Goal: Task Accomplishment & Management: Use online tool/utility

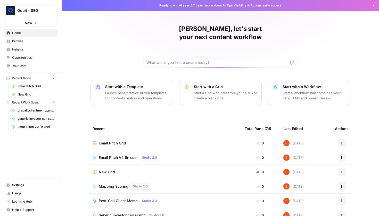
click at [112, 111] on div "[PERSON_NAME], let's start your next content workflow Start with a Template Lau…" at bounding box center [220, 122] width 317 height 245
click at [31, 42] on span "Browse" at bounding box center [33, 41] width 43 height 5
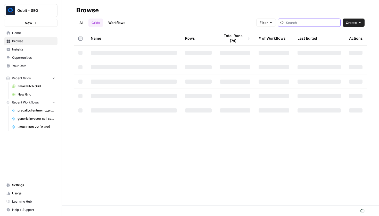
click at [310, 24] on input "search" at bounding box center [312, 22] width 52 height 5
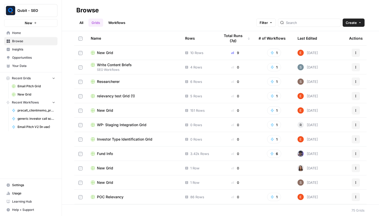
click at [116, 20] on link "Workflows" at bounding box center [116, 23] width 23 height 8
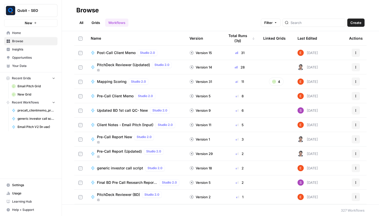
click at [294, 25] on div at bounding box center [314, 23] width 63 height 8
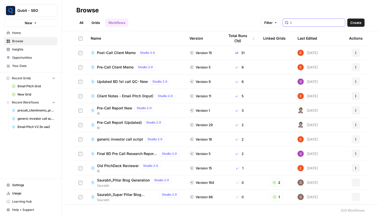
type input "l"
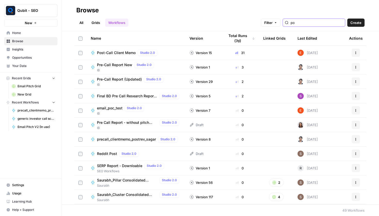
type input "poc"
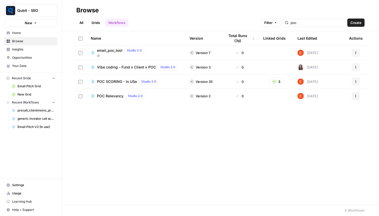
click at [114, 83] on span "POC SCORING - In USe" at bounding box center [117, 81] width 40 height 5
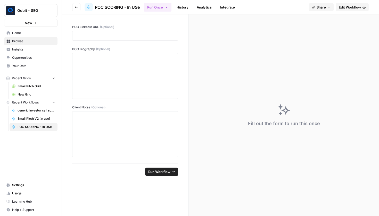
click at [350, 9] on span "Edit Workflow" at bounding box center [350, 7] width 22 height 5
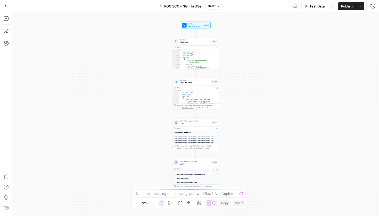
click at [187, 43] on span "Workflow" at bounding box center [195, 42] width 31 height 3
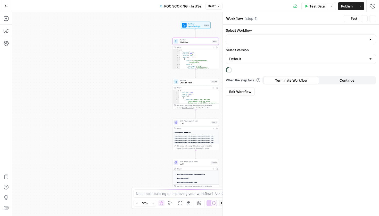
type input "LinkedIN Personal Profile (API)"
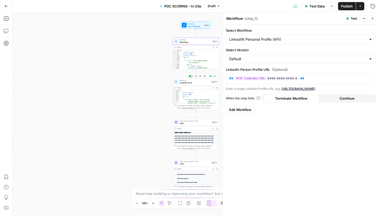
click at [190, 82] on span "Linkedin Post" at bounding box center [195, 82] width 30 height 3
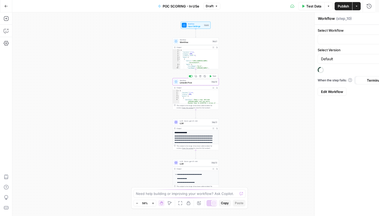
type textarea "Linkedin Post"
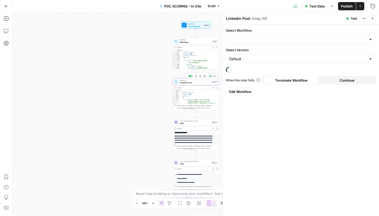
type input "Linkedin POST"
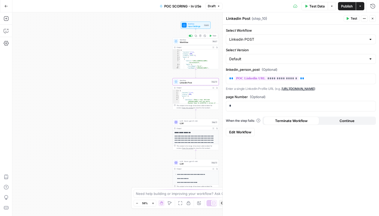
click at [190, 45] on div "Workflow Workflow Step 1 Copy step Delete step Add Note Test" at bounding box center [195, 41] width 46 height 7
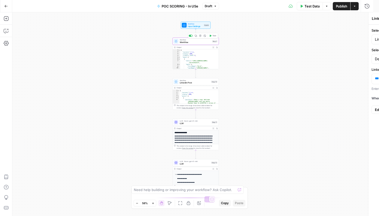
type textarea "Workflow"
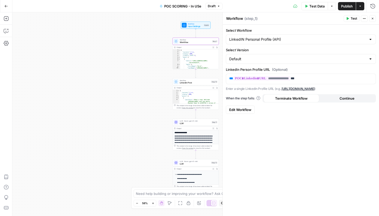
click at [375, 21] on button "Close" at bounding box center [372, 18] width 7 height 7
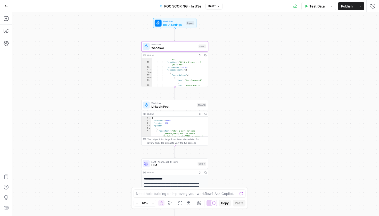
scroll to position [323, 0]
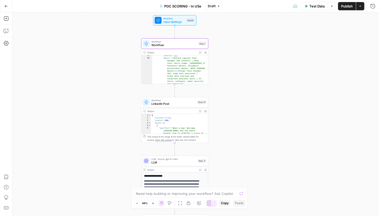
click at [5, 9] on button "Go Back" at bounding box center [6, 6] width 9 height 9
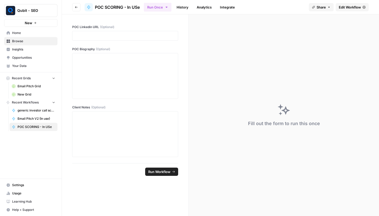
click at [82, 7] on header "Go back POC SCORING - In USe Run Once History Analytics Integrate Share Edit Wo…" at bounding box center [220, 7] width 317 height 14
click at [79, 7] on button "Go back" at bounding box center [76, 7] width 8 height 8
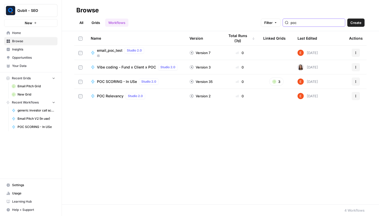
click at [322, 24] on input "poc" at bounding box center [317, 22] width 52 height 5
type input "p"
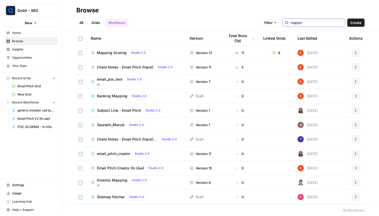
type input "mapping"
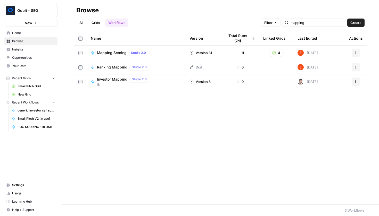
click at [119, 51] on span "Mapping Scoring" at bounding box center [112, 52] width 30 height 5
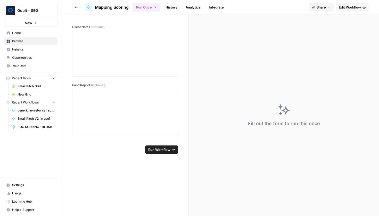
click at [346, 7] on span "Edit Workflow" at bounding box center [350, 7] width 22 height 5
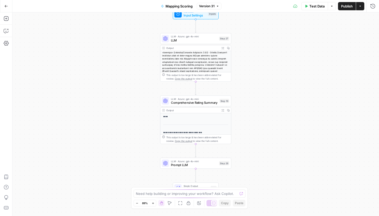
click at [190, 41] on span "LLM" at bounding box center [194, 40] width 46 height 5
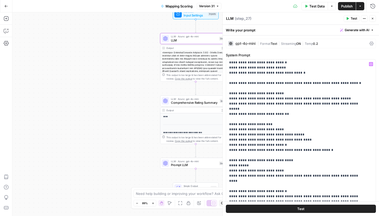
scroll to position [38, 0]
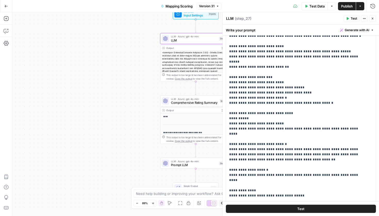
click at [198, 103] on span "Comprehensive Rating Summary" at bounding box center [194, 102] width 47 height 5
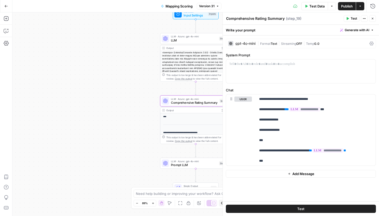
click at [191, 39] on span "LLM" at bounding box center [194, 40] width 46 height 5
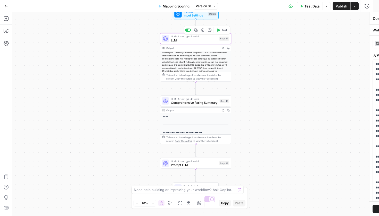
type textarea "LLM"
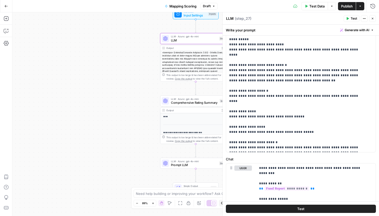
scroll to position [145, 0]
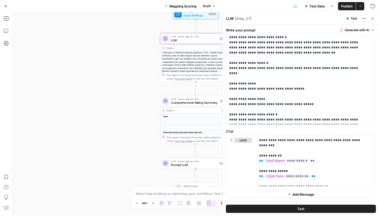
click at [197, 103] on span "Comprehensive Rating Summary" at bounding box center [194, 102] width 47 height 5
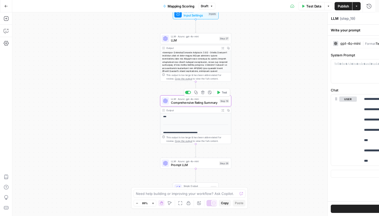
type textarea "Comprehensive Rating Summary"
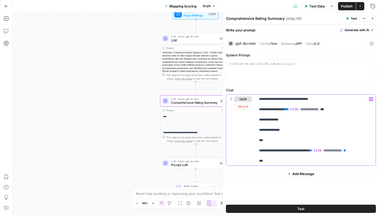
drag, startPoint x: 261, startPoint y: 130, endPoint x: 288, endPoint y: 131, distance: 26.8
click at [289, 131] on p "**********" at bounding box center [315, 130] width 113 height 67
click at [192, 43] on span "LLM" at bounding box center [194, 40] width 46 height 5
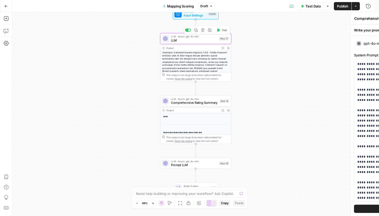
type textarea "LLM"
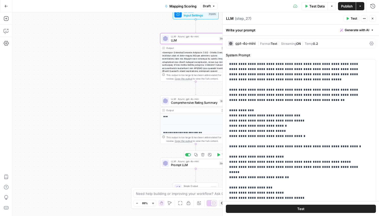
click at [200, 163] on span "LLM · Azure: gpt-4o-mini" at bounding box center [194, 162] width 46 height 4
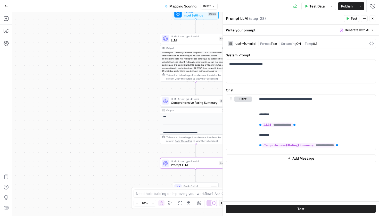
click at [373, 22] on header "Prompt LLM Prompt LLM ( step_28 ) Test Actions Close" at bounding box center [301, 18] width 156 height 12
click at [186, 101] on span "Comprehensive Rating Summary" at bounding box center [194, 102] width 47 height 5
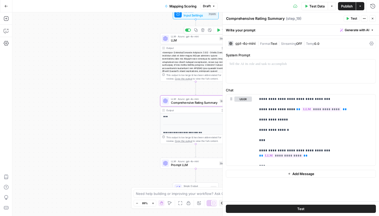
click at [170, 41] on div "LLM · Azure: gpt-4o-mini LLM Step 27 Copy step Delete step Add Note Test" at bounding box center [196, 39] width 68 height 8
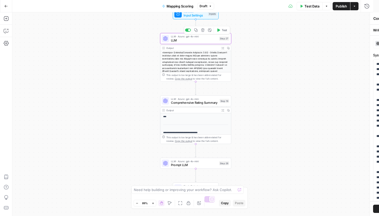
type textarea "LLM"
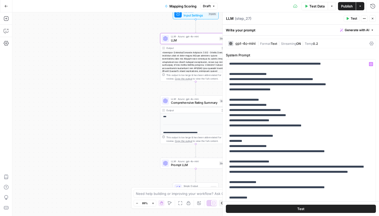
scroll to position [46, 0]
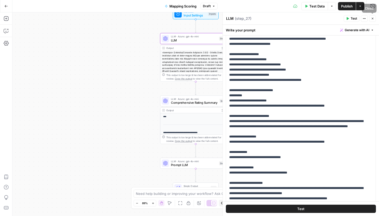
click at [374, 19] on icon "button" at bounding box center [372, 18] width 3 height 3
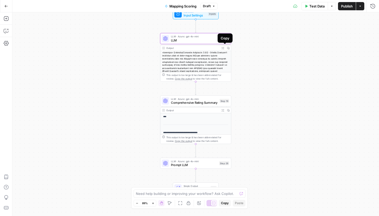
click at [227, 48] on icon "button" at bounding box center [228, 48] width 3 height 3
click at [209, 41] on span "LLM" at bounding box center [194, 40] width 46 height 5
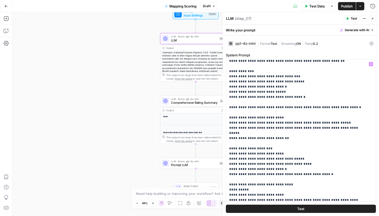
scroll to position [48, 0]
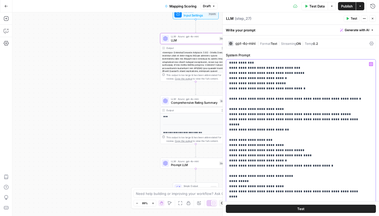
drag, startPoint x: 228, startPoint y: 119, endPoint x: 306, endPoint y: 115, distance: 77.9
click at [306, 115] on div "**********" at bounding box center [299, 165] width 146 height 210
drag, startPoint x: 233, startPoint y: 121, endPoint x: 291, endPoint y: 121, distance: 58.0
click at [291, 121] on p "**********" at bounding box center [297, 153] width 136 height 278
click at [191, 103] on span "Comprehensive Rating Summary" at bounding box center [194, 102] width 47 height 5
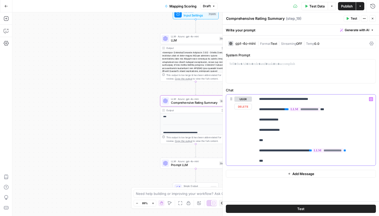
drag, startPoint x: 260, startPoint y: 131, endPoint x: 282, endPoint y: 132, distance: 21.2
click at [282, 132] on p "**********" at bounding box center [315, 130] width 113 height 67
click at [186, 39] on span "LLM" at bounding box center [194, 40] width 46 height 5
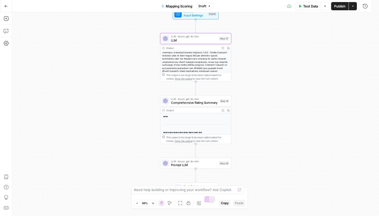
type textarea "LLM"
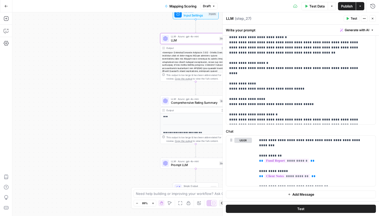
scroll to position [135, 0]
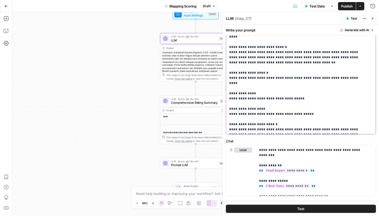
drag, startPoint x: 230, startPoint y: 110, endPoint x: 276, endPoint y: 106, distance: 46.8
click at [199, 105] on span "Comprehensive Rating Summary" at bounding box center [194, 102] width 47 height 5
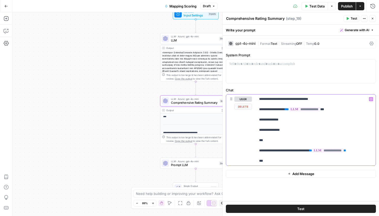
drag, startPoint x: 260, startPoint y: 131, endPoint x: 283, endPoint y: 131, distance: 23.2
click at [283, 131] on p "**********" at bounding box center [315, 130] width 113 height 67
click at [375, 20] on button "Close" at bounding box center [372, 18] width 7 height 7
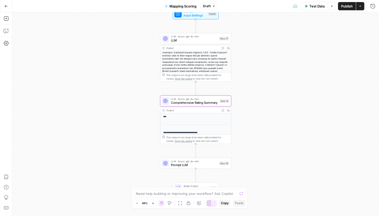
click at [200, 38] on span "LLM · Azure: gpt-4o-mini" at bounding box center [194, 37] width 46 height 4
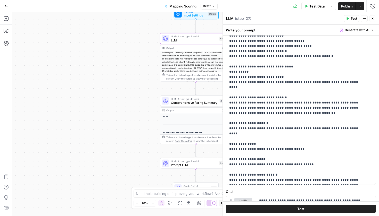
scroll to position [95, 0]
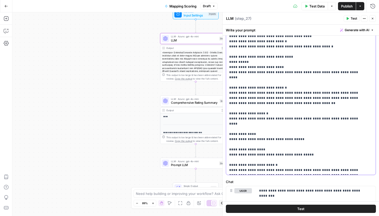
drag, startPoint x: 229, startPoint y: 149, endPoint x: 248, endPoint y: 150, distance: 19.6
click at [248, 150] on div "**********" at bounding box center [299, 70] width 146 height 210
click at [179, 38] on span "LLM" at bounding box center [194, 40] width 46 height 5
click at [194, 37] on span "LLM · Azure: gpt-4o-mini" at bounding box center [194, 37] width 46 height 4
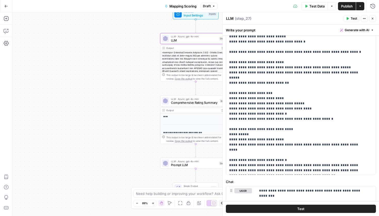
scroll to position [0, 0]
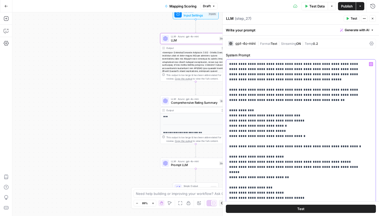
click at [286, 76] on p "**********" at bounding box center [297, 201] width 136 height 278
click at [373, 19] on icon "button" at bounding box center [373, 19] width 2 height 2
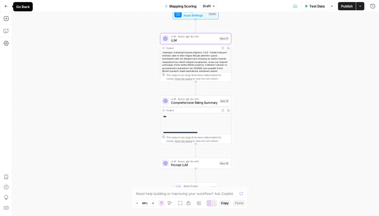
click at [7, 7] on icon "button" at bounding box center [6, 6] width 4 height 4
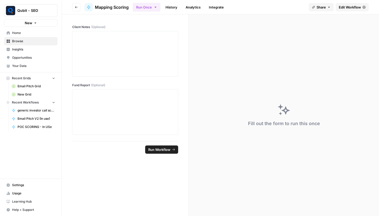
click at [79, 10] on button "Go back" at bounding box center [76, 7] width 8 height 8
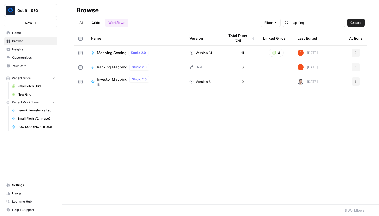
click at [305, 27] on div "mapping" at bounding box center [314, 23] width 63 height 8
click at [304, 25] on input "mapping" at bounding box center [317, 22] width 52 height 5
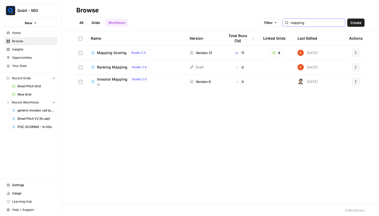
click at [304, 24] on input "mapping" at bounding box center [317, 22] width 52 height 5
type input "mapping"
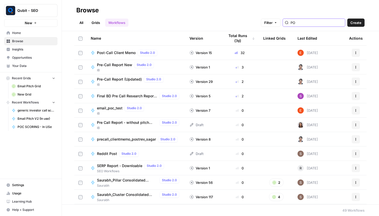
type input "POC"
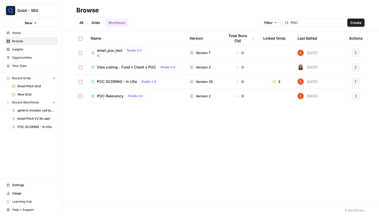
click at [114, 82] on span "POC SCORING - In USe" at bounding box center [117, 81] width 40 height 5
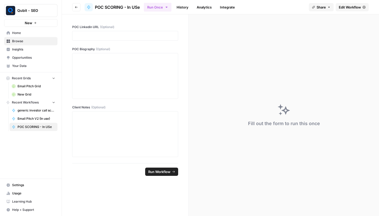
click at [346, 3] on link "Edit Workflow" at bounding box center [352, 7] width 33 height 8
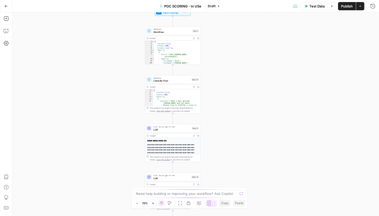
click at [173, 132] on div "LLM · Azure: gpt-4.1-mini LLM Step 11 Copy step Delete step Add Note Test" at bounding box center [173, 128] width 56 height 9
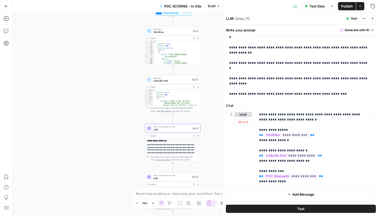
scroll to position [156, 0]
click at [375, 18] on button "Close" at bounding box center [372, 18] width 7 height 7
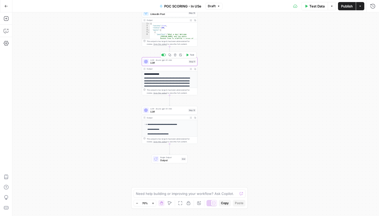
click at [172, 65] on div "LLM · Azure: gpt-4.1-mini LLM Step 11 Copy step Delete step Add Note Test" at bounding box center [170, 61] width 56 height 9
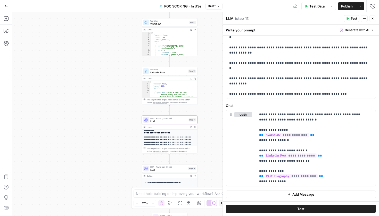
click at [171, 169] on span "LLM" at bounding box center [168, 170] width 37 height 4
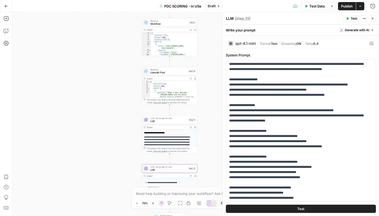
scroll to position [218, 0]
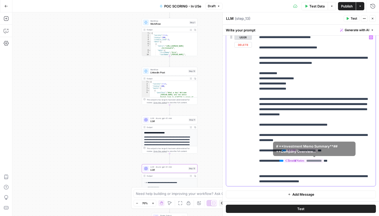
drag, startPoint x: 284, startPoint y: 161, endPoint x: 348, endPoint y: 161, distance: 64.7
click at [348, 161] on p "**********" at bounding box center [314, 110] width 110 height 150
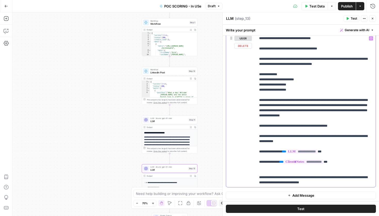
scroll to position [201, 0]
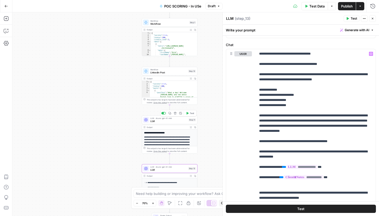
click at [171, 124] on div "LLM · Azure: gpt-4.1-mini LLM Step 11 Copy step Delete step Add Note Test" at bounding box center [170, 120] width 56 height 9
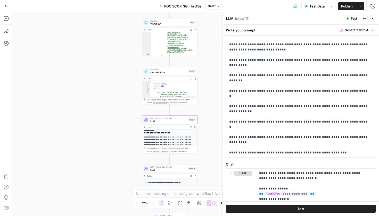
scroll to position [0, 0]
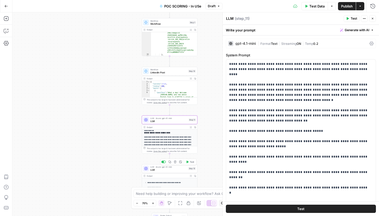
click at [178, 169] on span "LLM" at bounding box center [168, 170] width 37 height 4
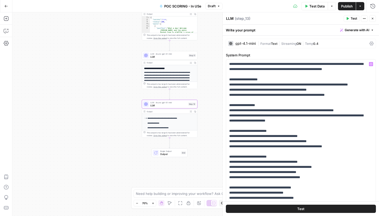
scroll to position [5, 0]
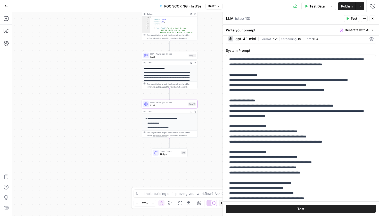
click at [195, 111] on icon "button" at bounding box center [195, 112] width 2 height 2
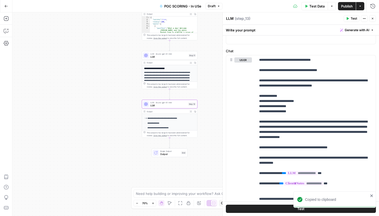
scroll to position [218, 0]
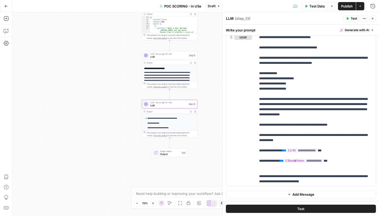
click at [372, 19] on icon "button" at bounding box center [372, 18] width 3 height 3
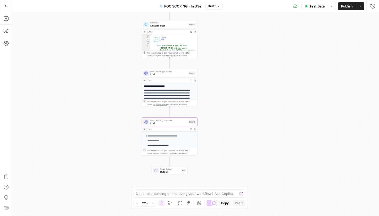
click at [168, 73] on span "LLM" at bounding box center [168, 75] width 37 height 4
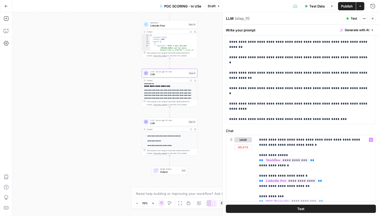
scroll to position [156, 0]
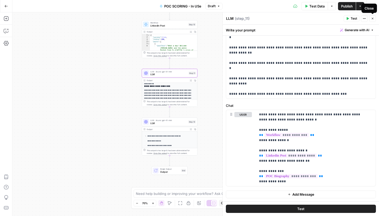
click at [373, 20] on icon "button" at bounding box center [372, 18] width 3 height 3
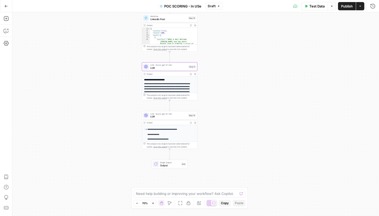
click at [32, 9] on div "Go Back POC SCORING - In USe Draft Test Data Options Publish Actions Run History" at bounding box center [189, 6] width 379 height 12
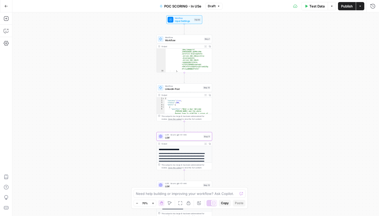
drag, startPoint x: 80, startPoint y: 61, endPoint x: 94, endPoint y: 70, distance: 17.4
click at [94, 70] on div "Workflow Input Settings Inputs Workflow Workflow Step 1 Output Expand Output Co…" at bounding box center [195, 114] width 367 height 204
click at [92, 7] on div "Go Back POC SCORING - In USe Draft Test Data Options Publish Actions Run History" at bounding box center [189, 6] width 379 height 12
click at [4, 8] on button "Go Back" at bounding box center [6, 6] width 9 height 9
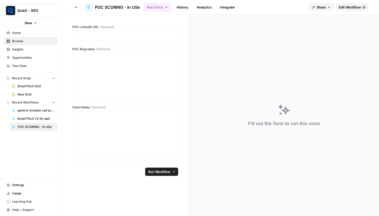
click at [77, 7] on icon "button" at bounding box center [76, 7] width 3 height 3
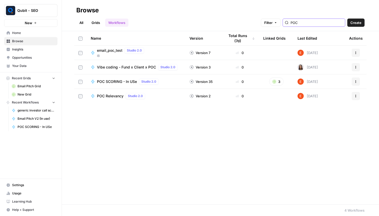
click at [324, 24] on input "POC" at bounding box center [317, 22] width 52 height 5
type input "POC"
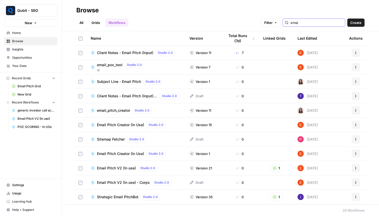
type input "email"
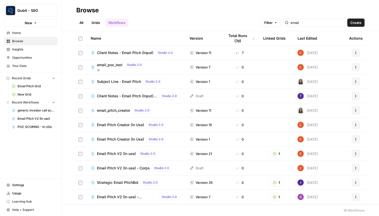
click at [112, 153] on span "Email Pitch V2 (In use)" at bounding box center [116, 153] width 39 height 5
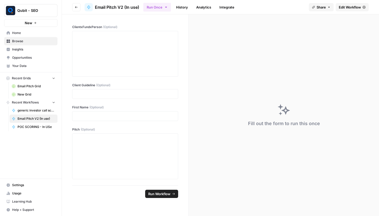
click at [342, 11] on link "Edit Workflow" at bounding box center [352, 7] width 33 height 8
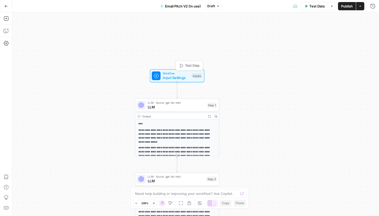
click at [167, 78] on span "Input Settings" at bounding box center [176, 77] width 27 height 5
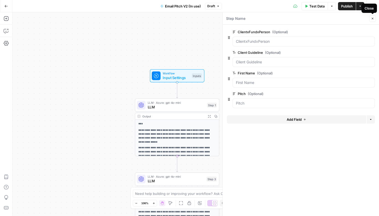
click at [369, 18] on button "Close" at bounding box center [372, 18] width 7 height 7
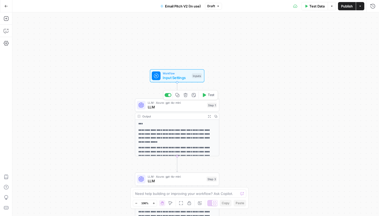
click at [187, 109] on span "LLM" at bounding box center [176, 106] width 57 height 5
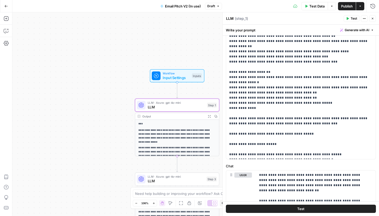
scroll to position [130, 0]
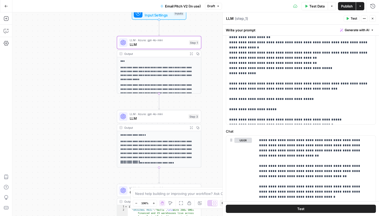
drag, startPoint x: 28, startPoint y: 103, endPoint x: 10, endPoint y: 40, distance: 65.2
click at [10, 40] on div "**********" at bounding box center [189, 114] width 379 height 204
click at [152, 122] on div "LLM · Azure: gpt-4o-mini LLM Step 3 Copy step Delete step Add Note Test" at bounding box center [159, 116] width 84 height 13
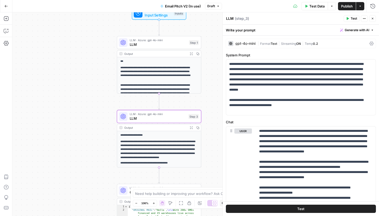
click at [372, 18] on icon "button" at bounding box center [372, 18] width 3 height 3
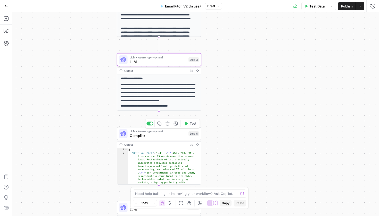
click at [138, 131] on span "LLM · Azure: gpt-4o-mini" at bounding box center [158, 131] width 57 height 4
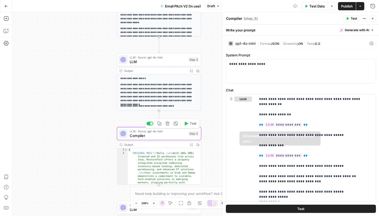
scroll to position [26, 0]
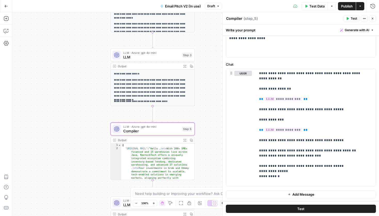
drag, startPoint x: 87, startPoint y: 112, endPoint x: 81, endPoint y: 108, distance: 7.9
click at [81, 108] on div "**********" at bounding box center [195, 114] width 367 height 204
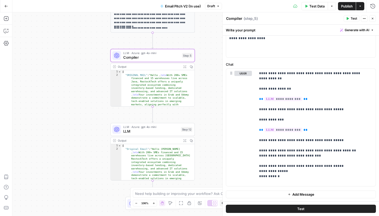
click at [150, 130] on span "LLM" at bounding box center [150, 131] width 55 height 5
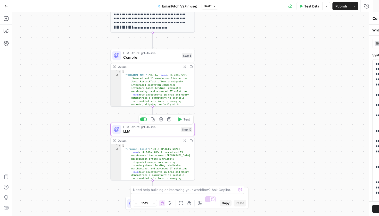
type textarea "LLM"
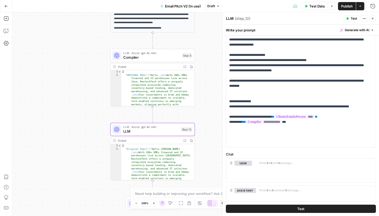
scroll to position [146, 0]
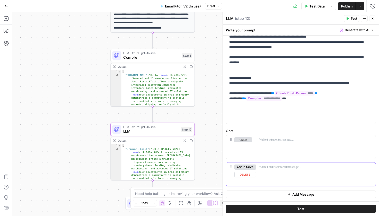
click at [245, 176] on button "Delete" at bounding box center [245, 175] width 22 height 6
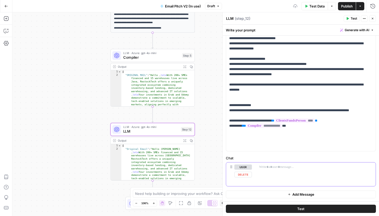
click at [247, 175] on button "Delete" at bounding box center [243, 175] width 18 height 6
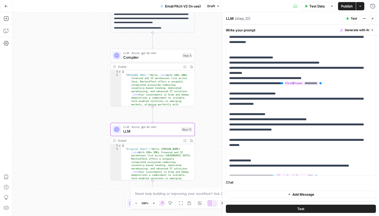
scroll to position [0, 0]
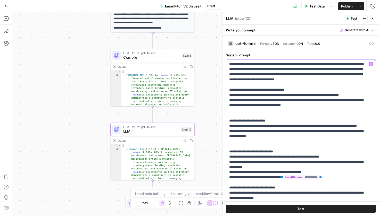
drag, startPoint x: 286, startPoint y: 74, endPoint x: 308, endPoint y: 75, distance: 21.9
click at [308, 75] on p "**********" at bounding box center [297, 180] width 136 height 237
click at [291, 76] on p "**********" at bounding box center [297, 180] width 136 height 237
drag, startPoint x: 284, startPoint y: 75, endPoint x: 362, endPoint y: 75, distance: 78.1
click at [362, 75] on p "**********" at bounding box center [297, 180] width 136 height 237
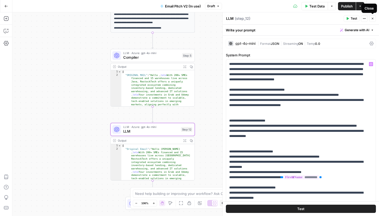
click at [373, 21] on button "Close" at bounding box center [372, 18] width 7 height 7
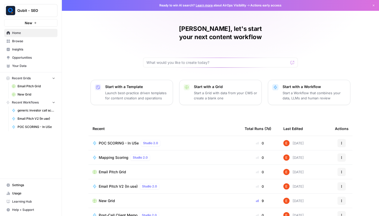
click at [113, 155] on span "Mapping Scoring" at bounding box center [114, 157] width 30 height 5
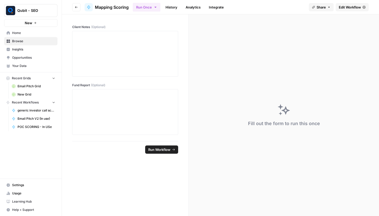
click at [344, 10] on link "Edit Workflow" at bounding box center [352, 7] width 33 height 8
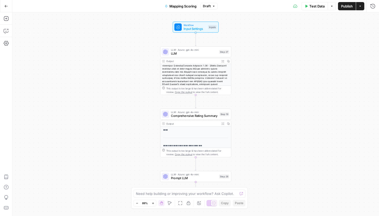
scroll to position [29, 0]
